Goal: Information Seeking & Learning: Learn about a topic

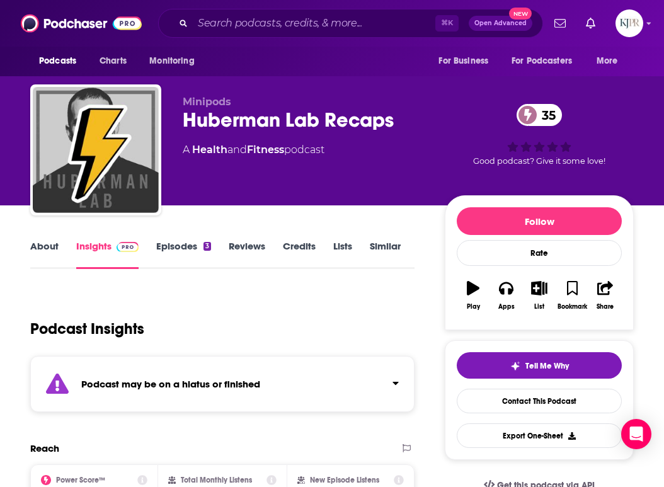
scroll to position [142, 0]
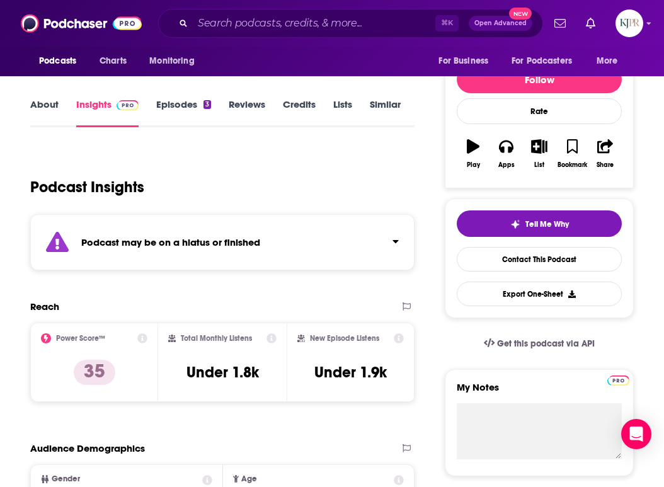
click at [142, 336] on icon at bounding box center [142, 338] width 10 height 10
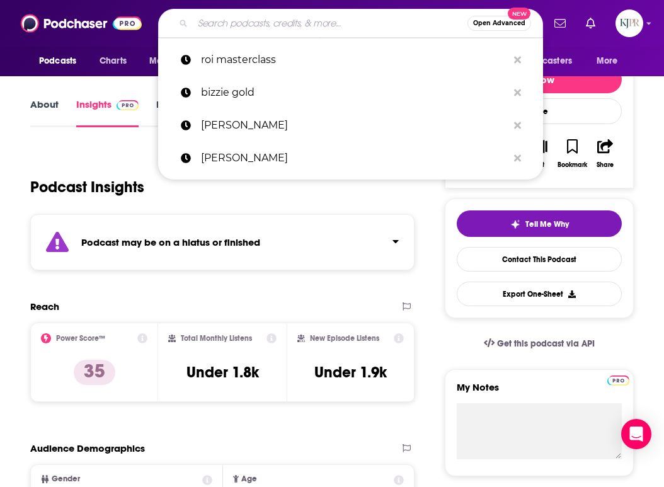
click at [322, 23] on input "Search podcasts, credits, & more..." at bounding box center [330, 23] width 275 height 20
click at [272, 26] on input "Search podcasts, credits, & more..." at bounding box center [330, 23] width 275 height 20
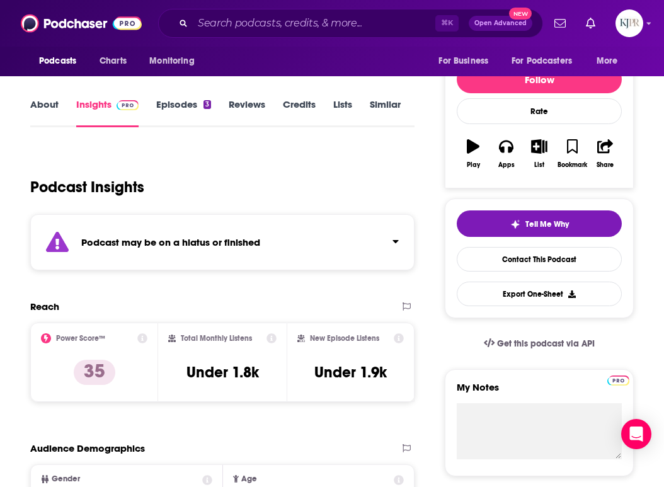
click at [157, 200] on div "Podcast Insights" at bounding box center [217, 179] width 374 height 64
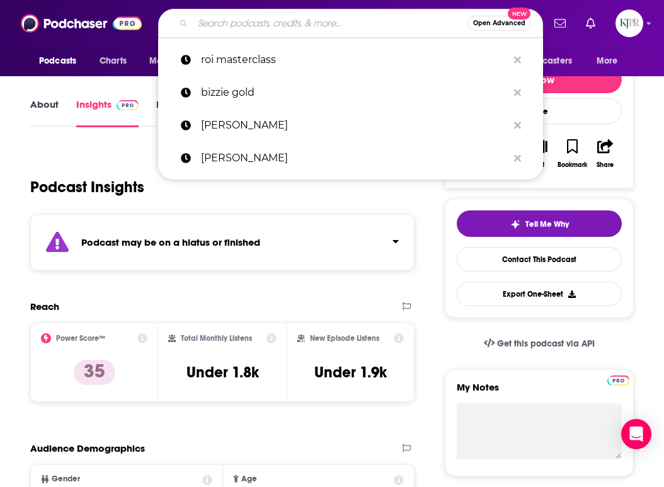
click at [244, 18] on input "Search podcasts, credits, & more..." at bounding box center [330, 23] width 275 height 20
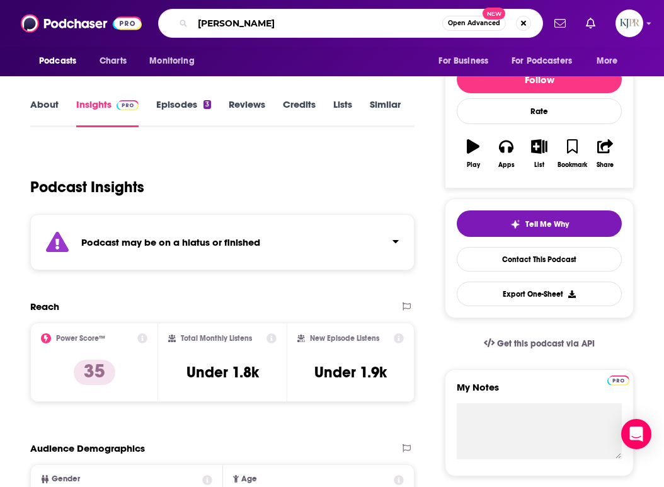
type input "[PERSON_NAME]"
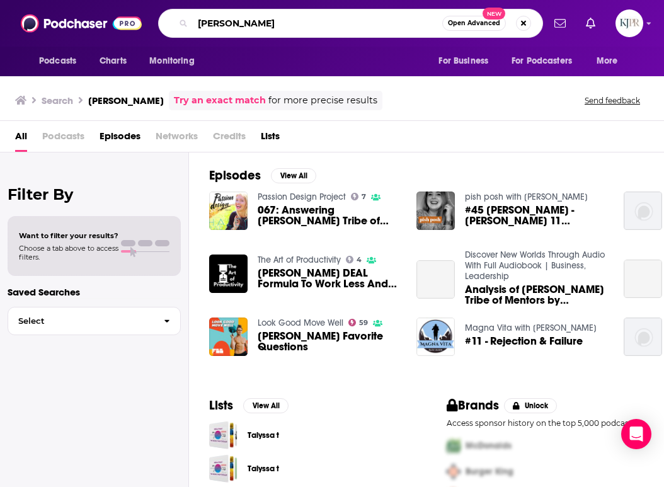
click at [235, 27] on input "[PERSON_NAME]" at bounding box center [317, 23] width 249 height 20
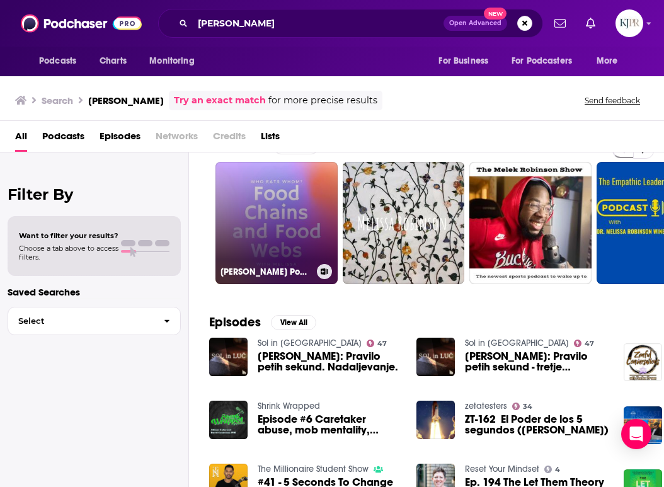
scroll to position [35, 0]
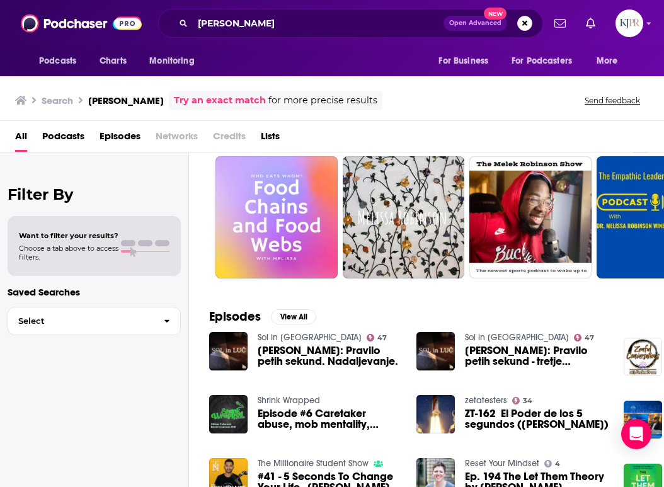
click at [74, 139] on span "Podcasts" at bounding box center [63, 139] width 42 height 26
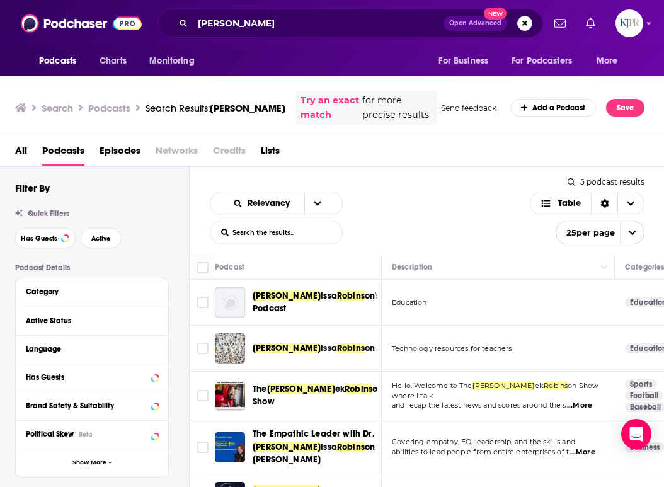
scroll to position [7, 0]
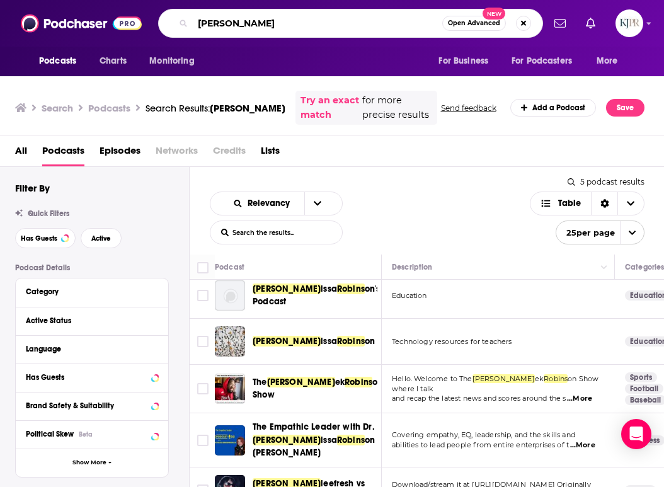
click at [370, 25] on input "[PERSON_NAME]" at bounding box center [317, 23] width 249 height 20
type input "area 52"
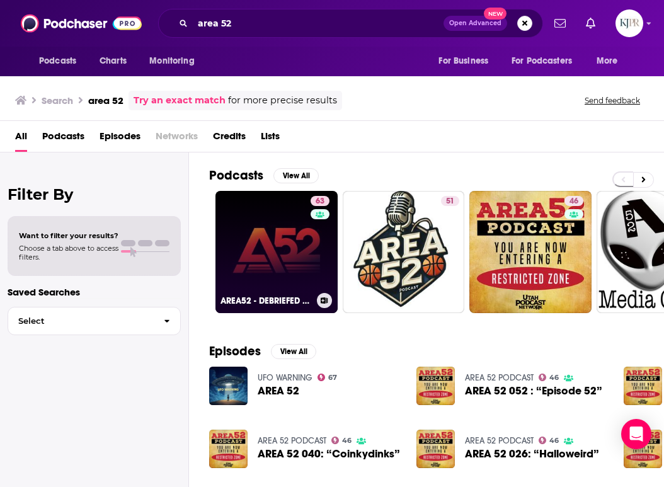
click at [302, 258] on link "63 AREA52 - DEBRIEFED With [PERSON_NAME]" at bounding box center [276, 252] width 122 height 122
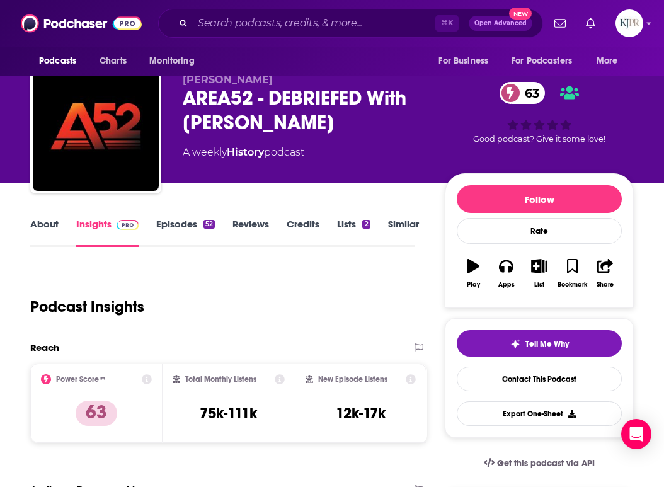
scroll to position [21, 0]
